Goal: Transaction & Acquisition: Obtain resource

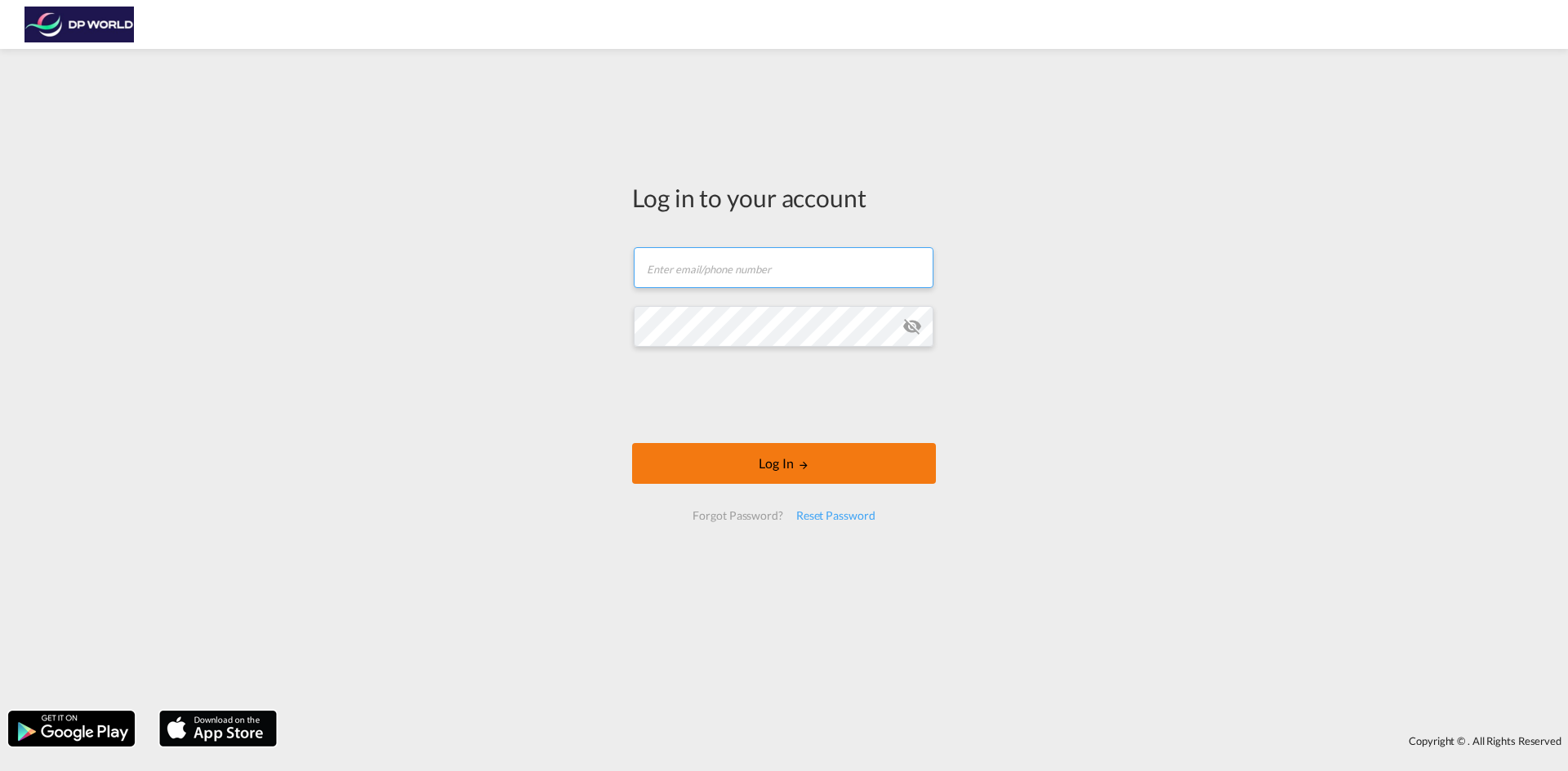
type input "[PERSON_NAME][EMAIL_ADDRESS][PERSON_NAME][DOMAIN_NAME]"
click at [750, 464] on button "Log In" at bounding box center [783, 464] width 303 height 41
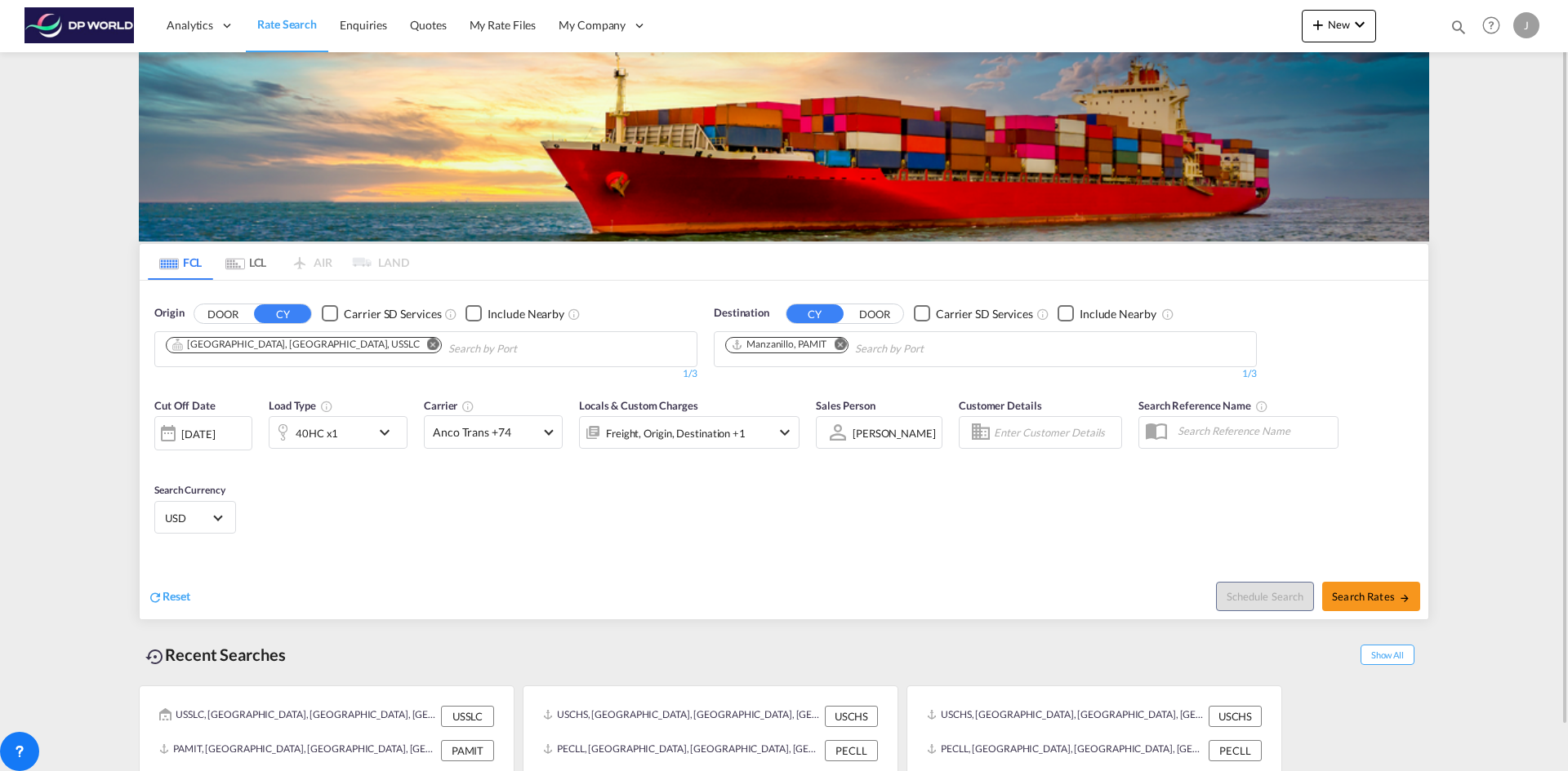
click at [427, 344] on md-icon "Remove" at bounding box center [433, 343] width 13 height 13
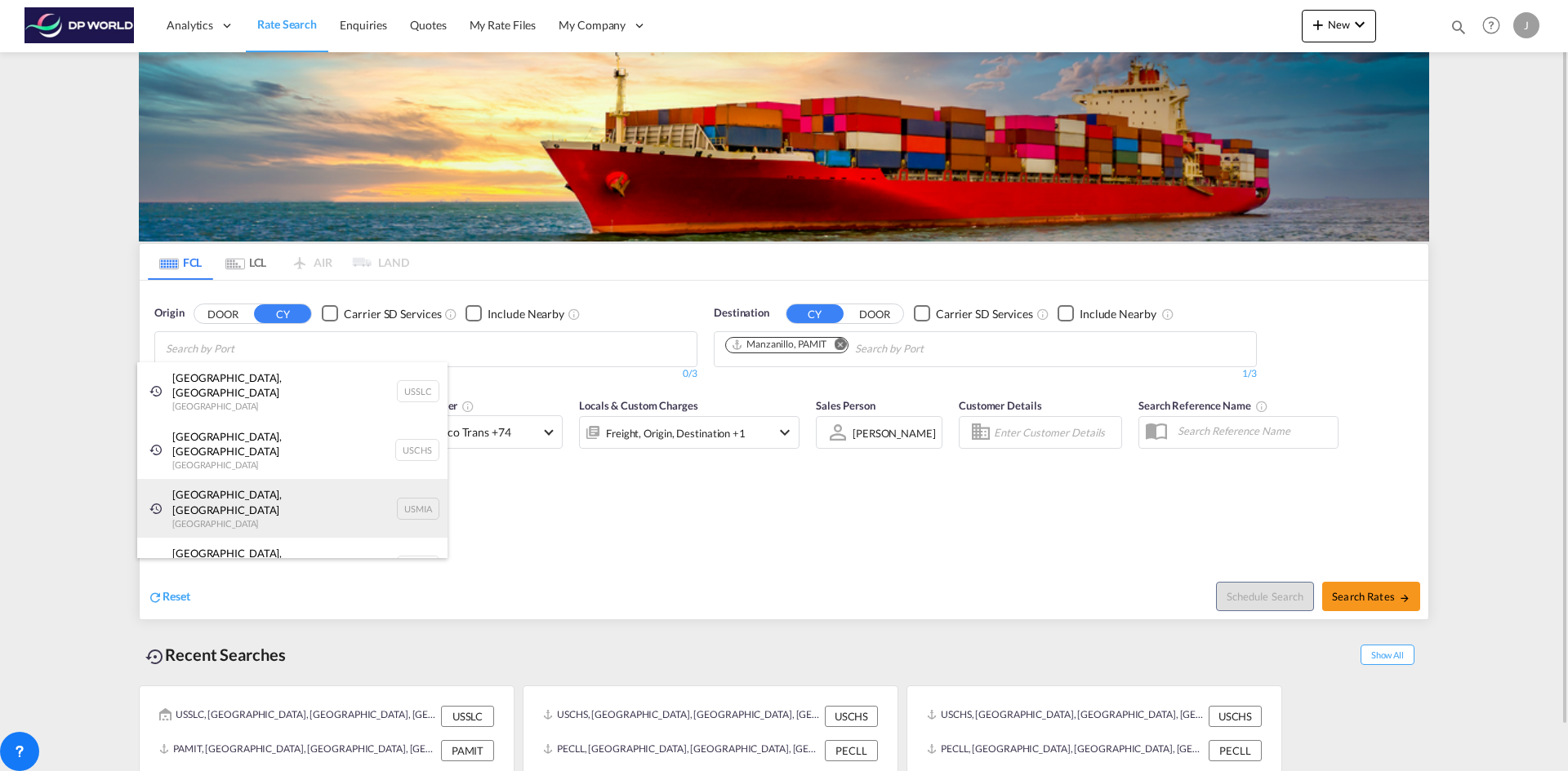
click at [192, 479] on div "[GEOGRAPHIC_DATA], [GEOGRAPHIC_DATA] [GEOGRAPHIC_DATA] USMIA" at bounding box center [292, 509] width 310 height 58
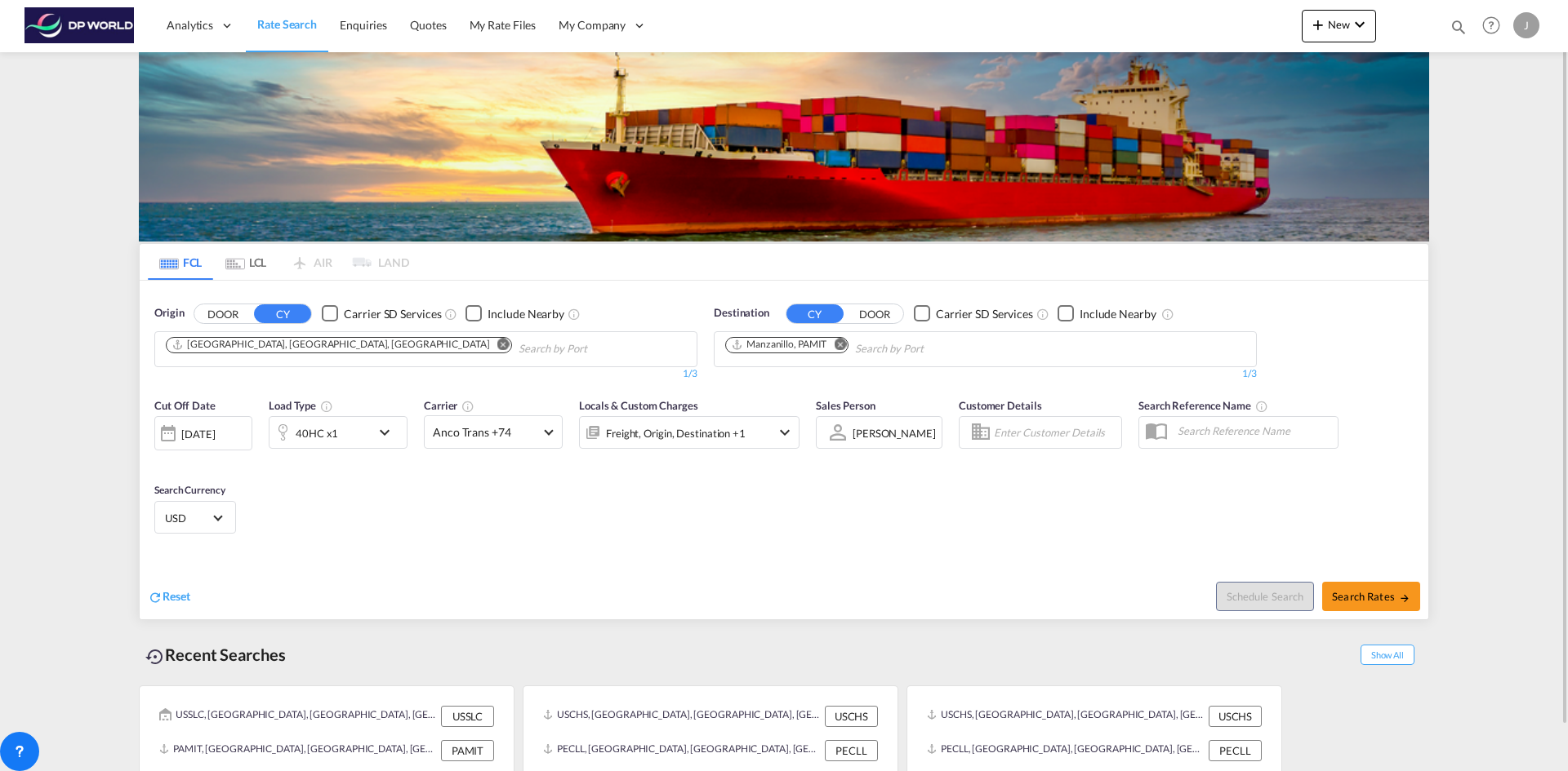
click at [843, 341] on md-icon "Remove" at bounding box center [840, 343] width 13 height 13
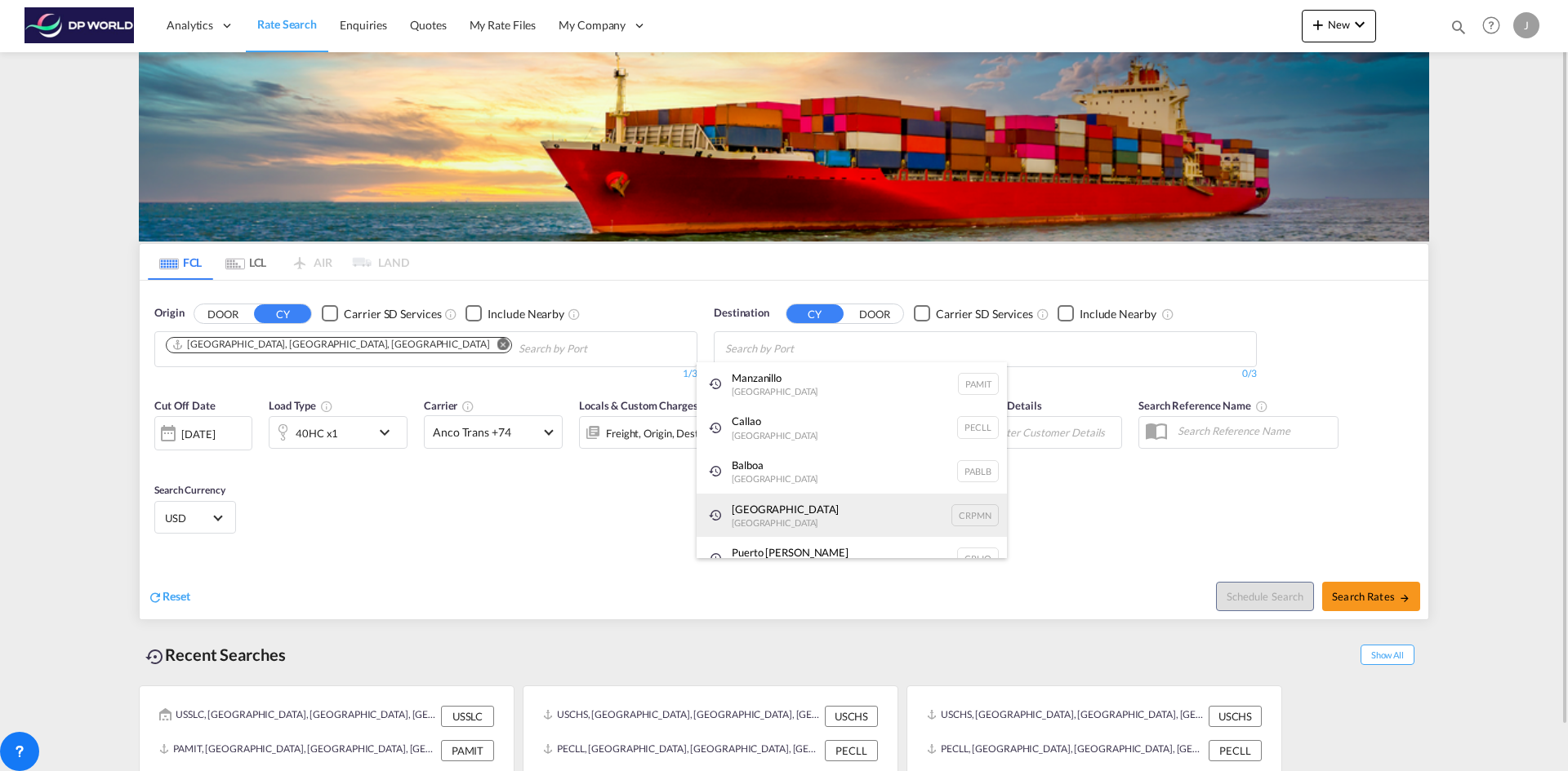
click at [747, 520] on div "Puerto [PERSON_NAME][GEOGRAPHIC_DATA] CRPMN" at bounding box center [851, 515] width 310 height 44
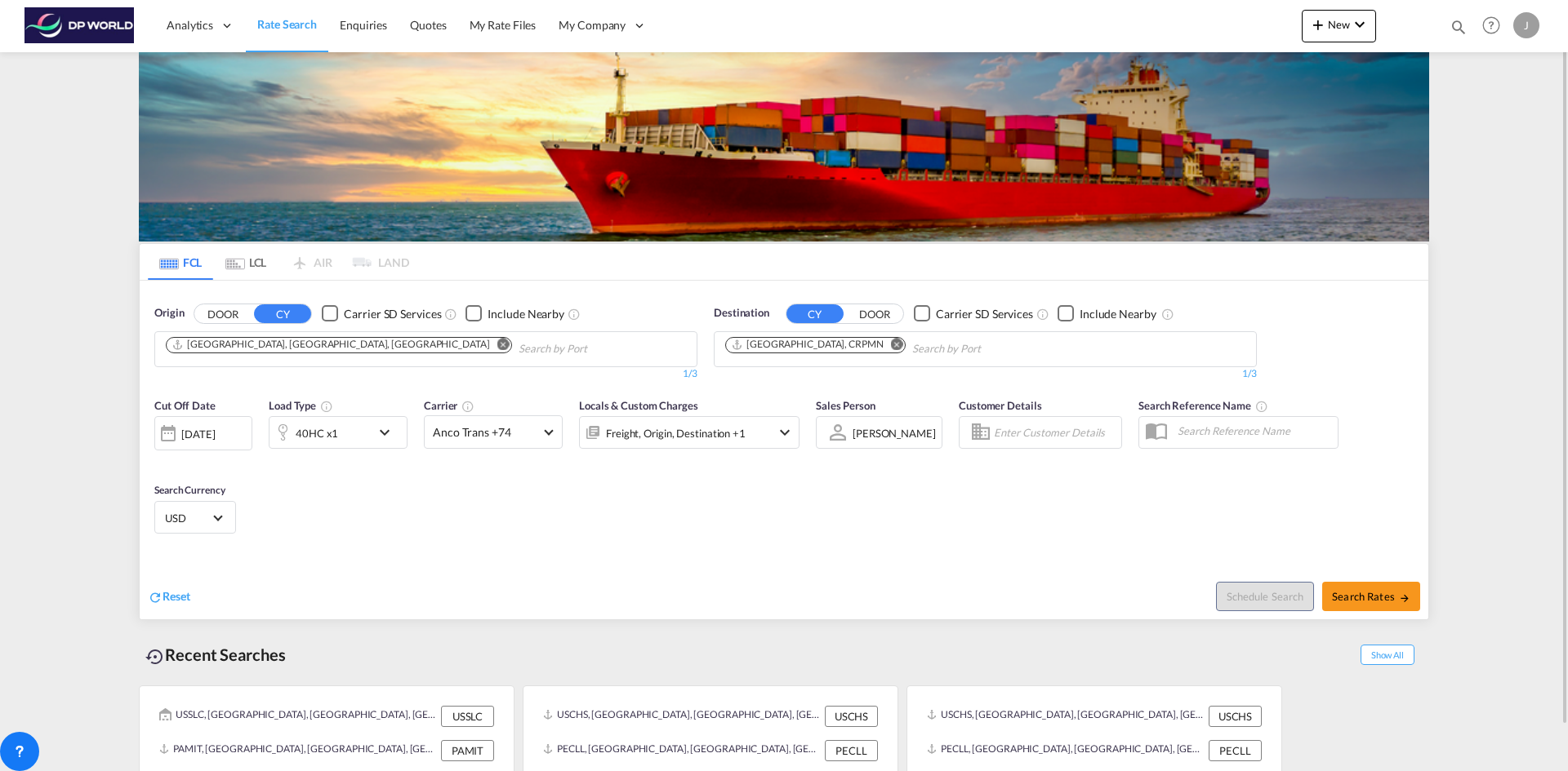
click at [196, 439] on div "[DATE]" at bounding box center [198, 434] width 33 height 15
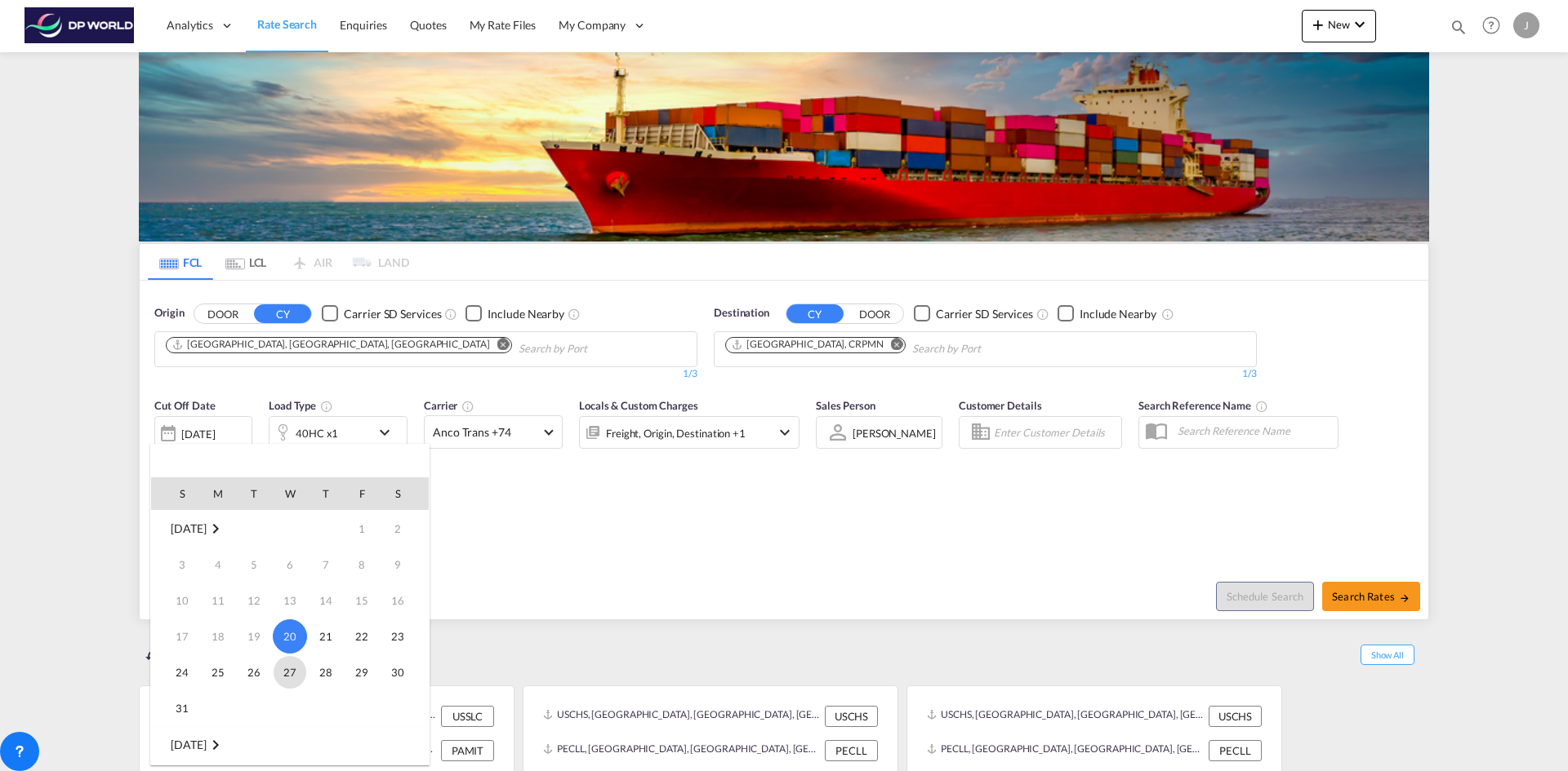
click at [285, 672] on span "27" at bounding box center [289, 672] width 33 height 33
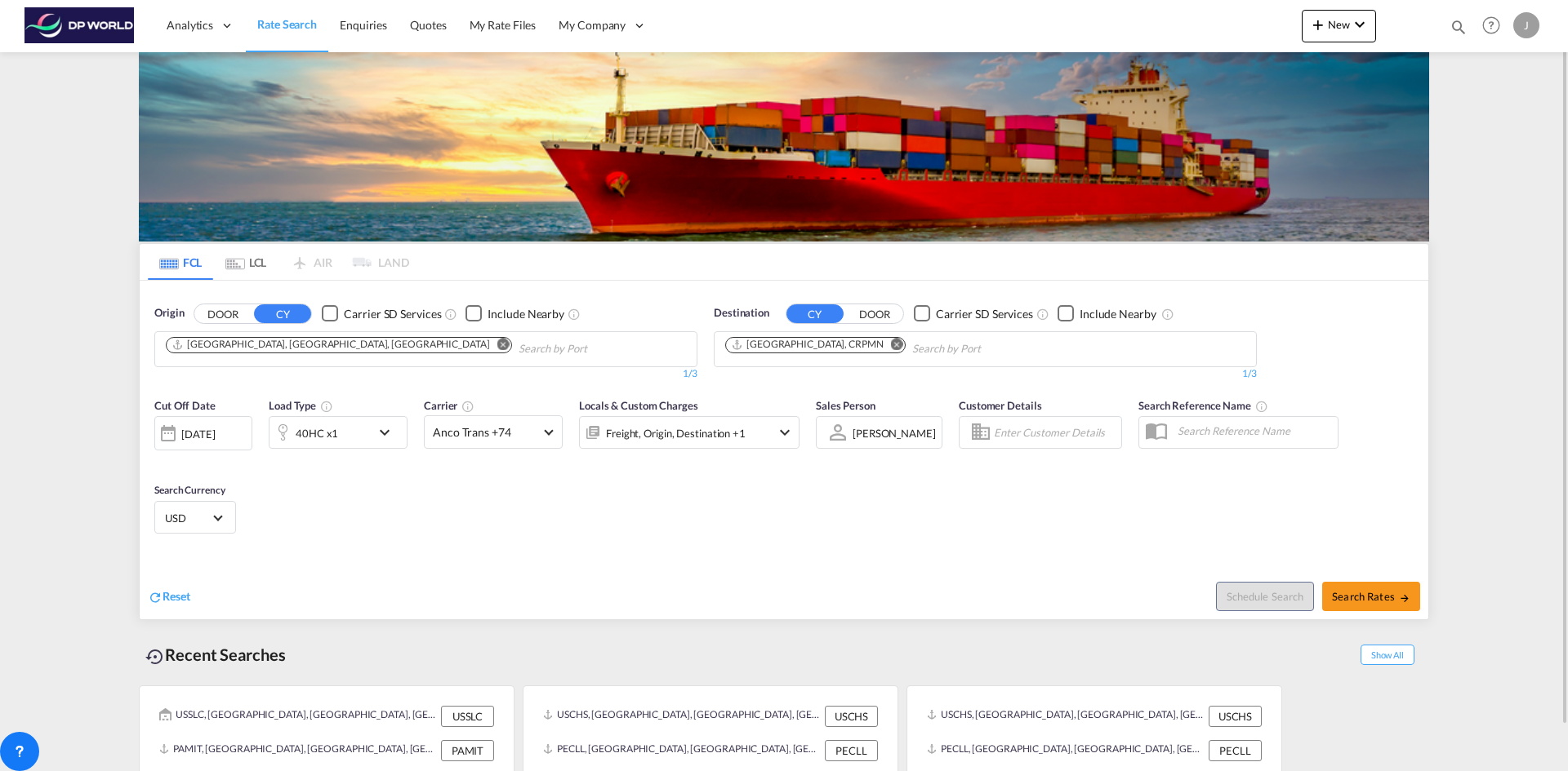
click at [370, 433] on div "40HC x1" at bounding box center [319, 432] width 101 height 33
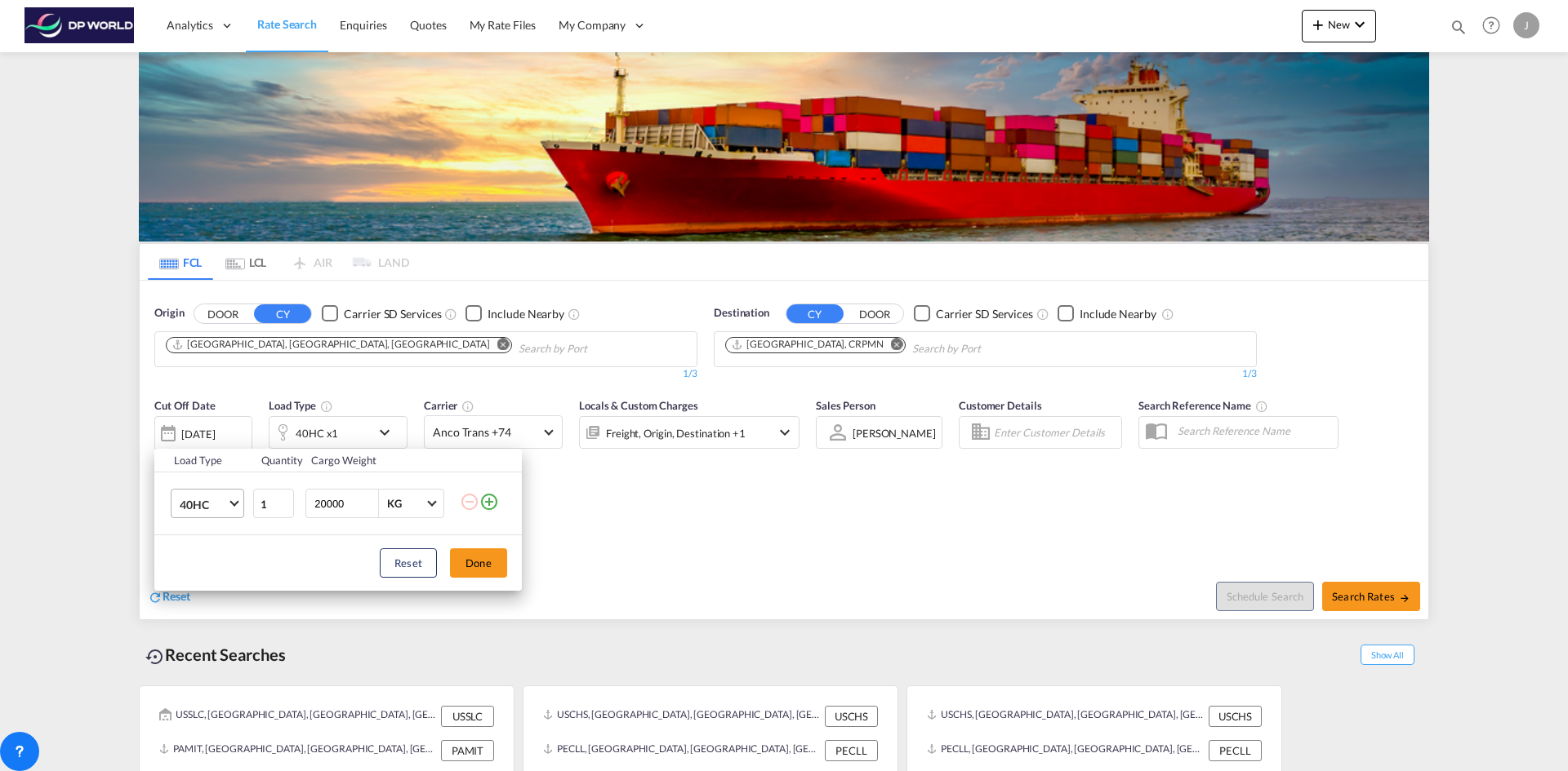
click at [228, 505] on md-select-value "40HC" at bounding box center [211, 503] width 65 height 28
click at [215, 423] on md-option "20GP" at bounding box center [221, 426] width 111 height 39
click at [466, 562] on button "Done" at bounding box center [478, 563] width 57 height 29
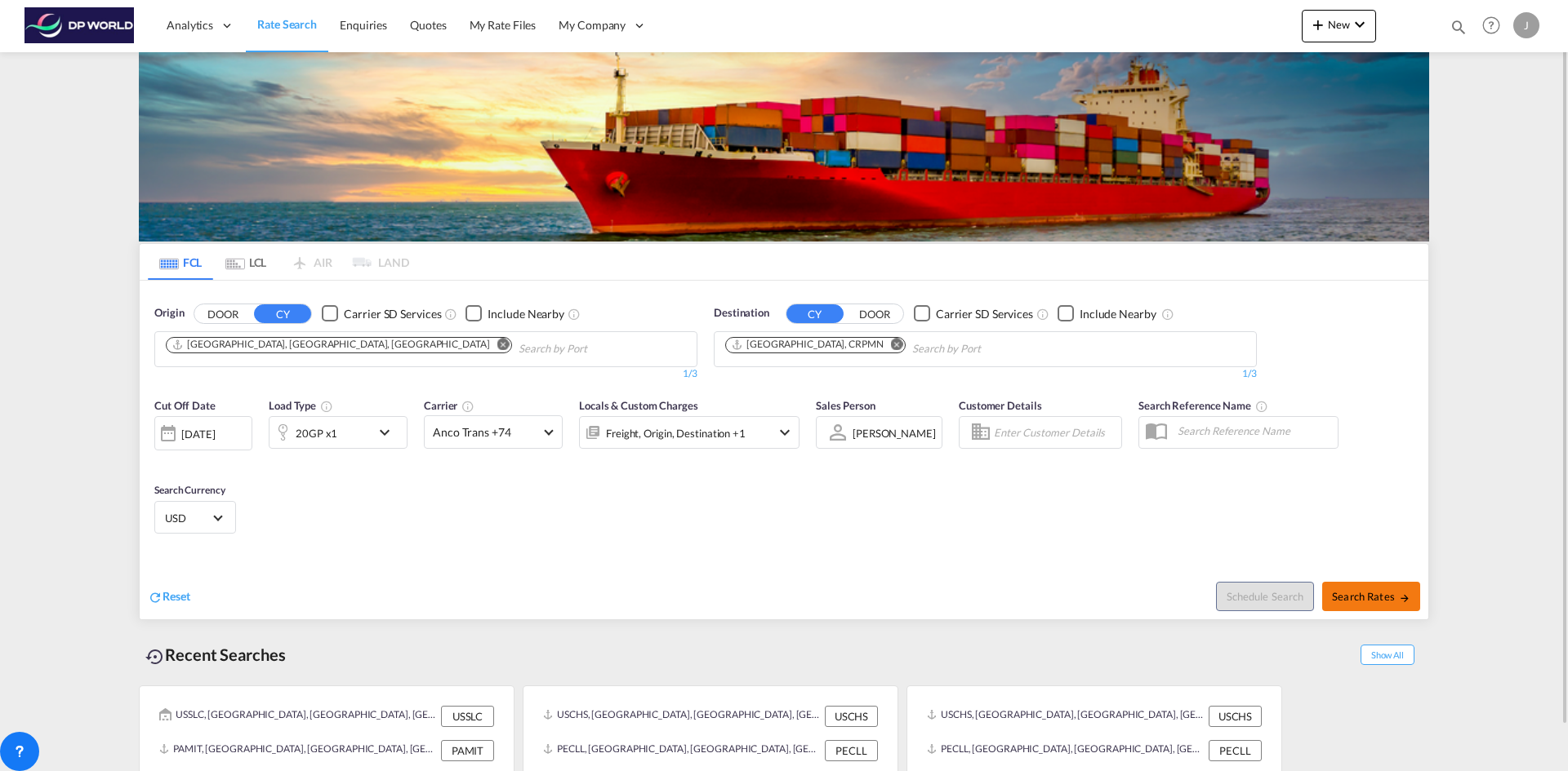
click at [1382, 597] on span "Search Rates" at bounding box center [1372, 596] width 79 height 13
type input "USMIA to CRPMN / [DATE]"
